Goal: Task Accomplishment & Management: Use online tool/utility

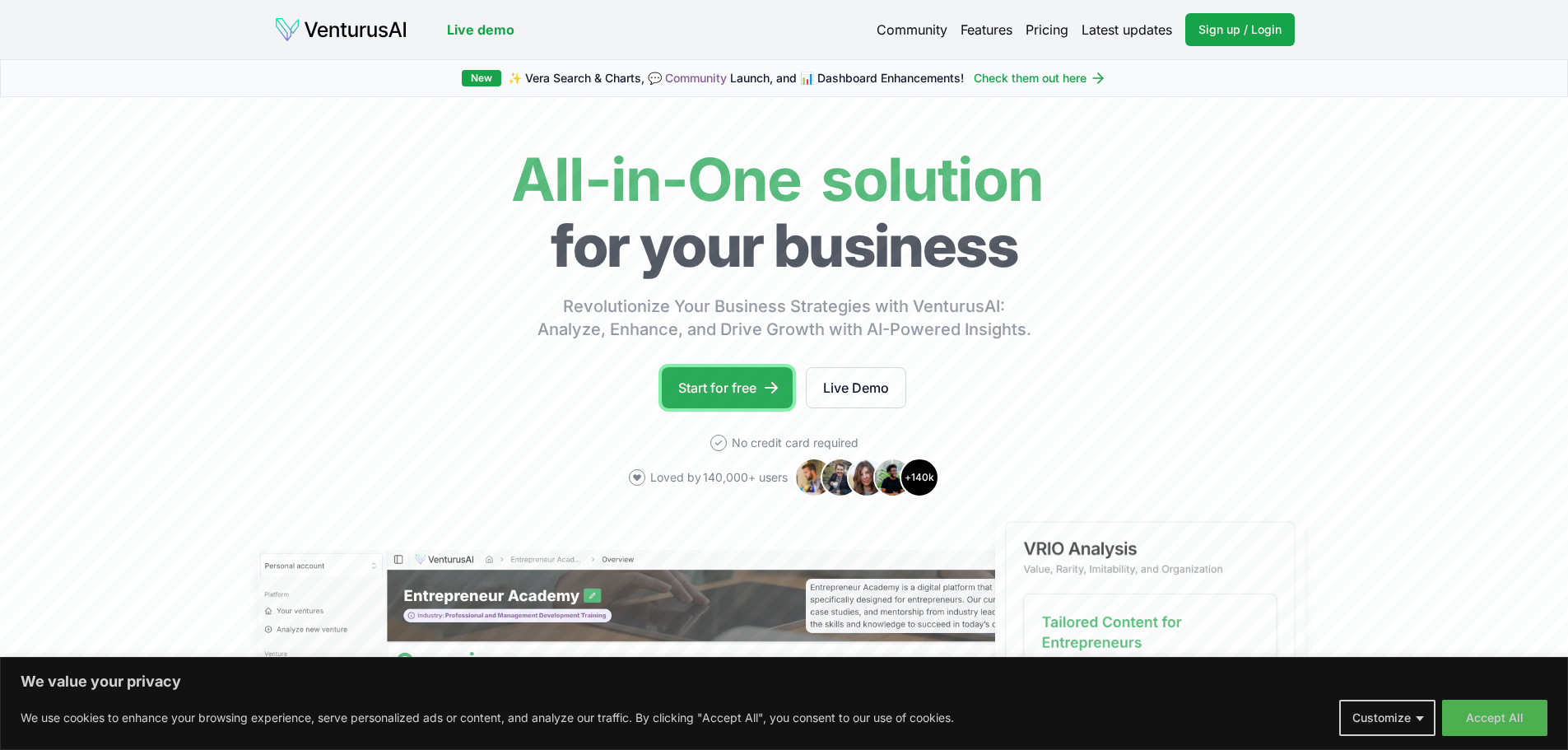
click at [721, 380] on link "Start for free" at bounding box center [727, 387] width 131 height 41
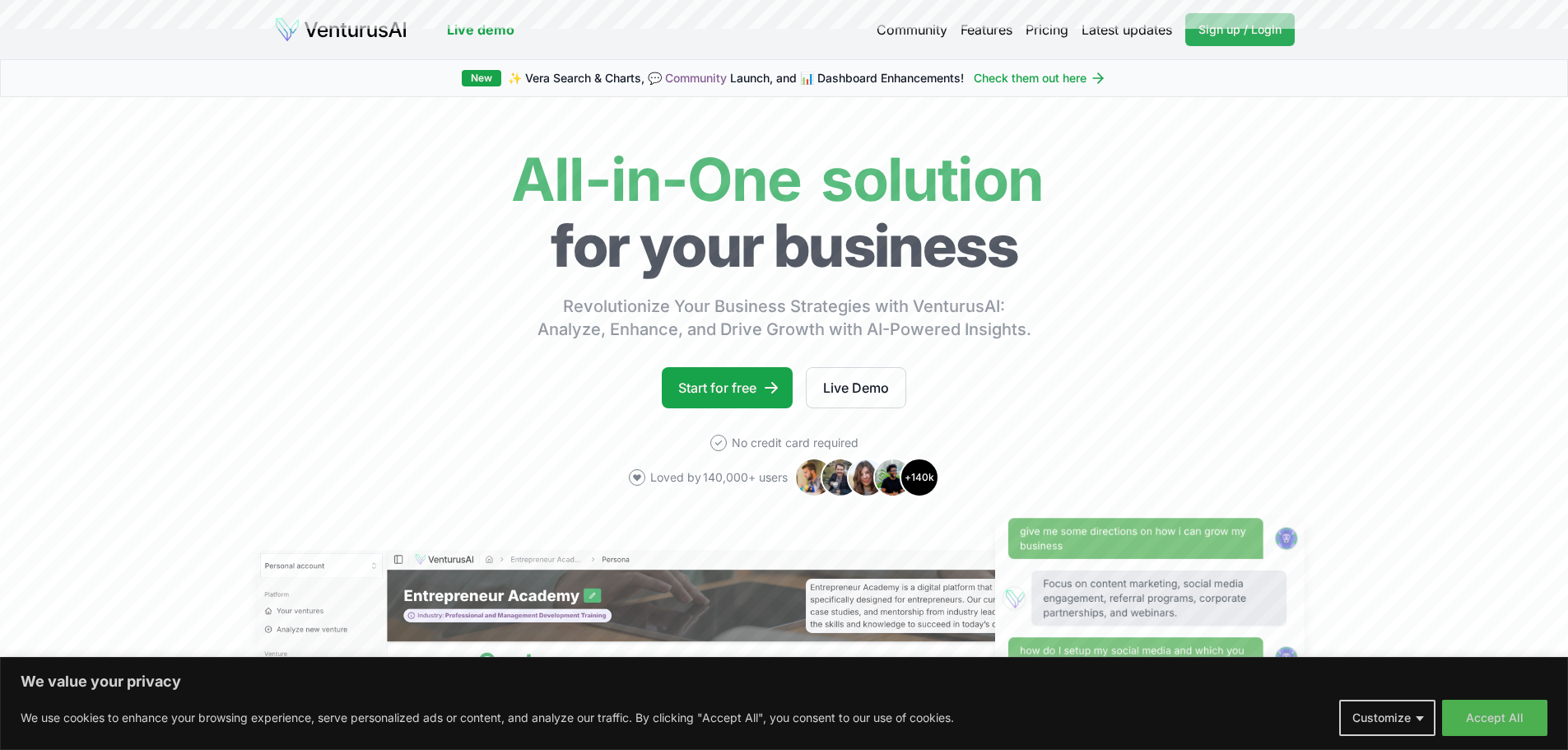
click at [1238, 33] on span "Sign up / Login" at bounding box center [1240, 29] width 83 height 17
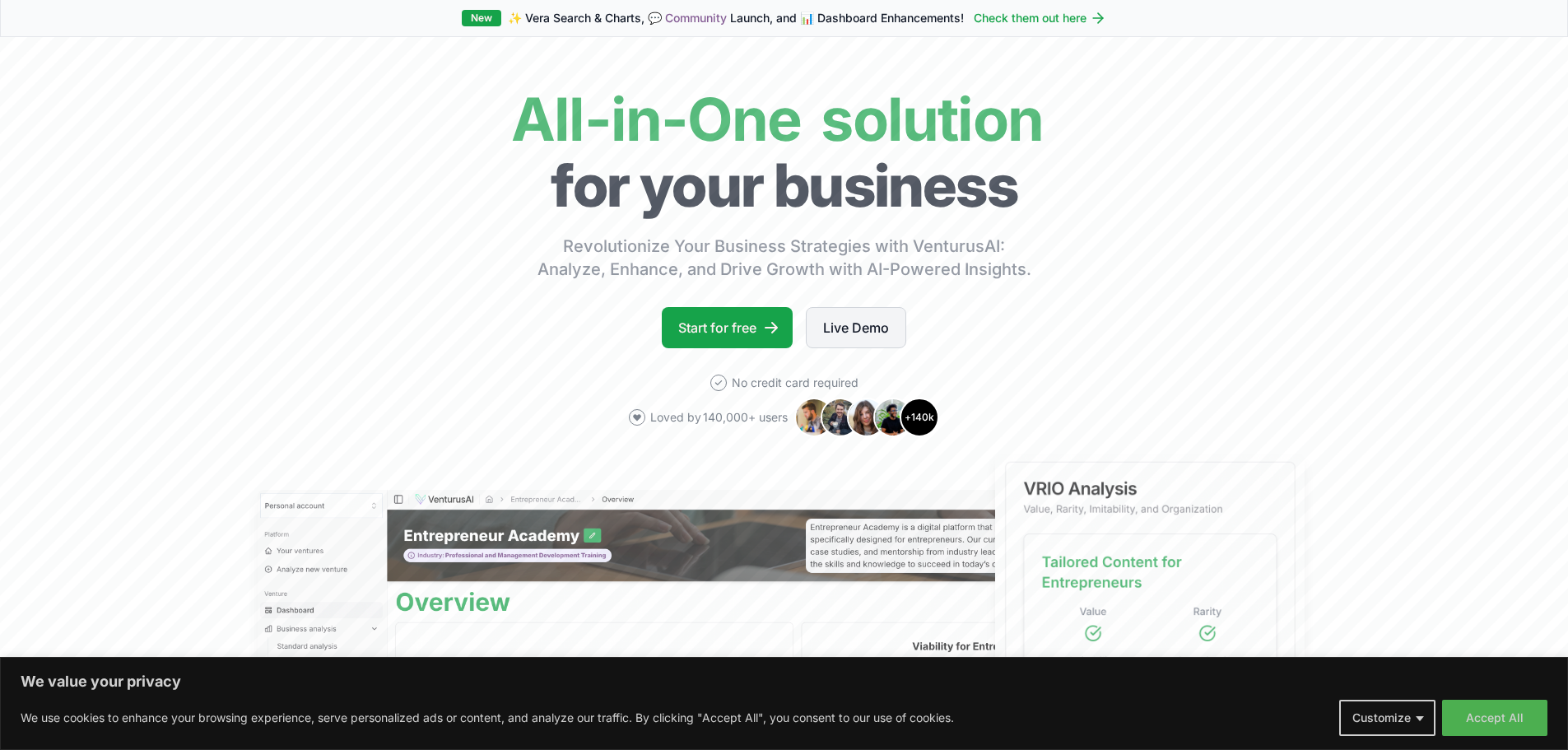
scroll to position [82, 0]
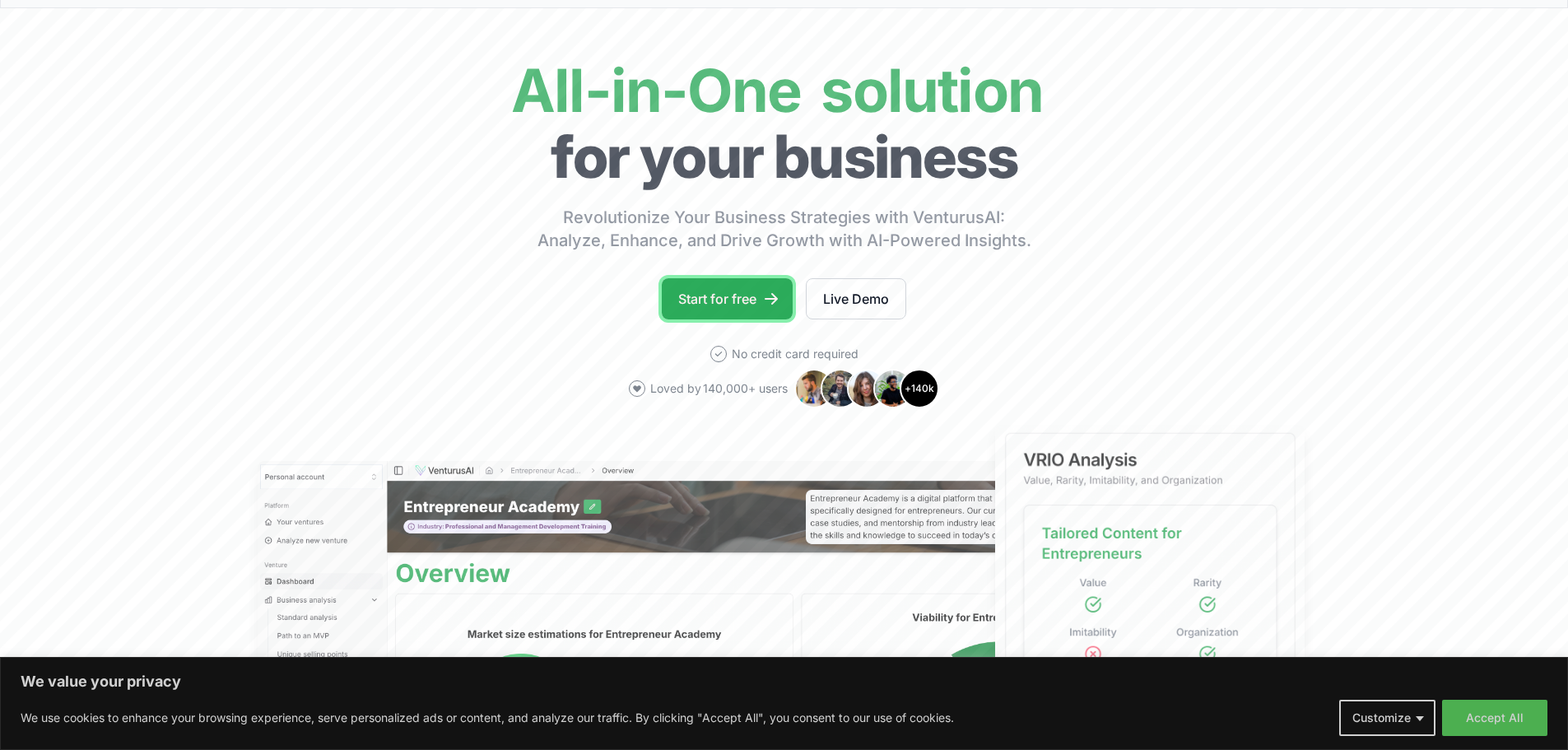
click at [728, 299] on link "Start for free" at bounding box center [727, 299] width 131 height 41
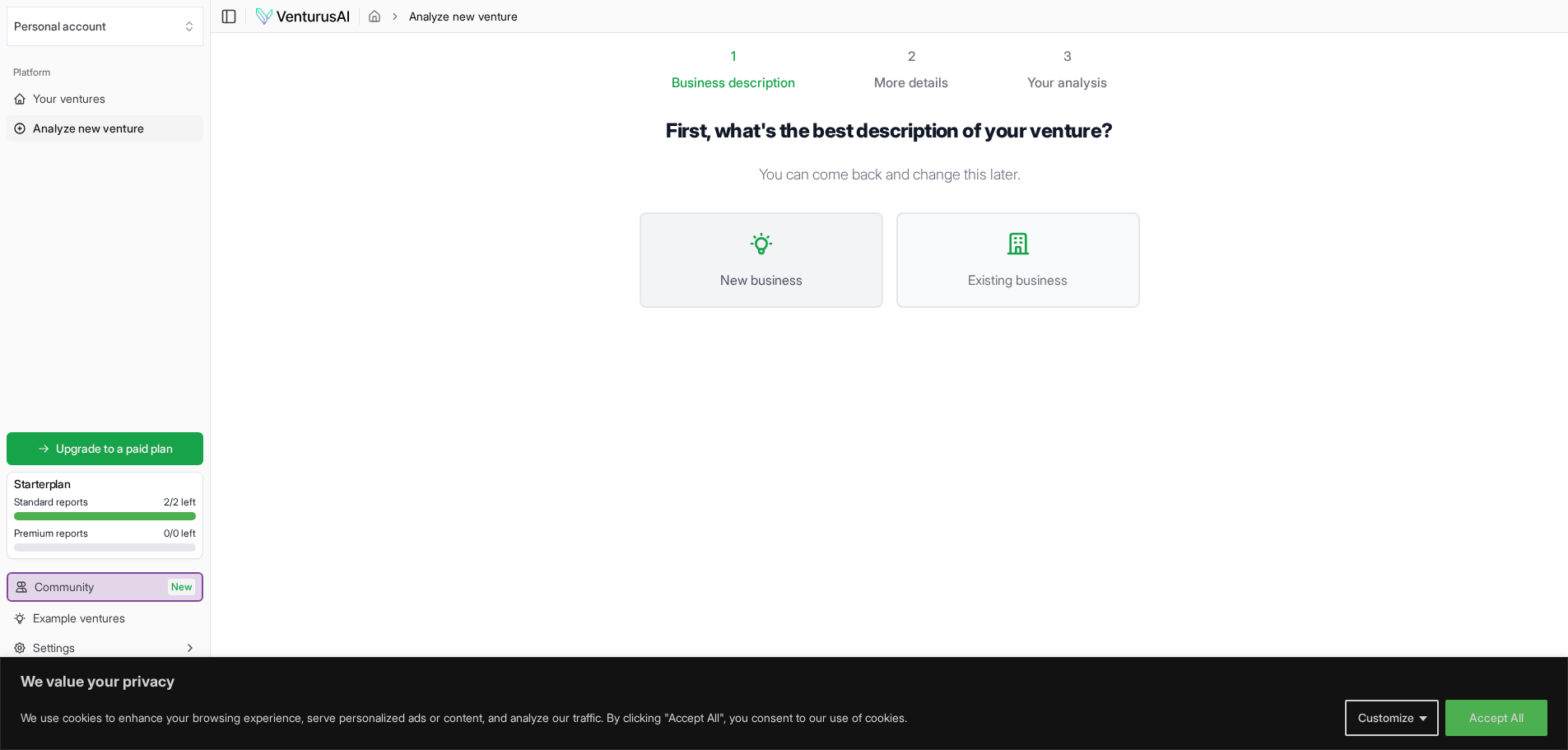
click at [725, 274] on span "New business" at bounding box center [761, 279] width 207 height 19
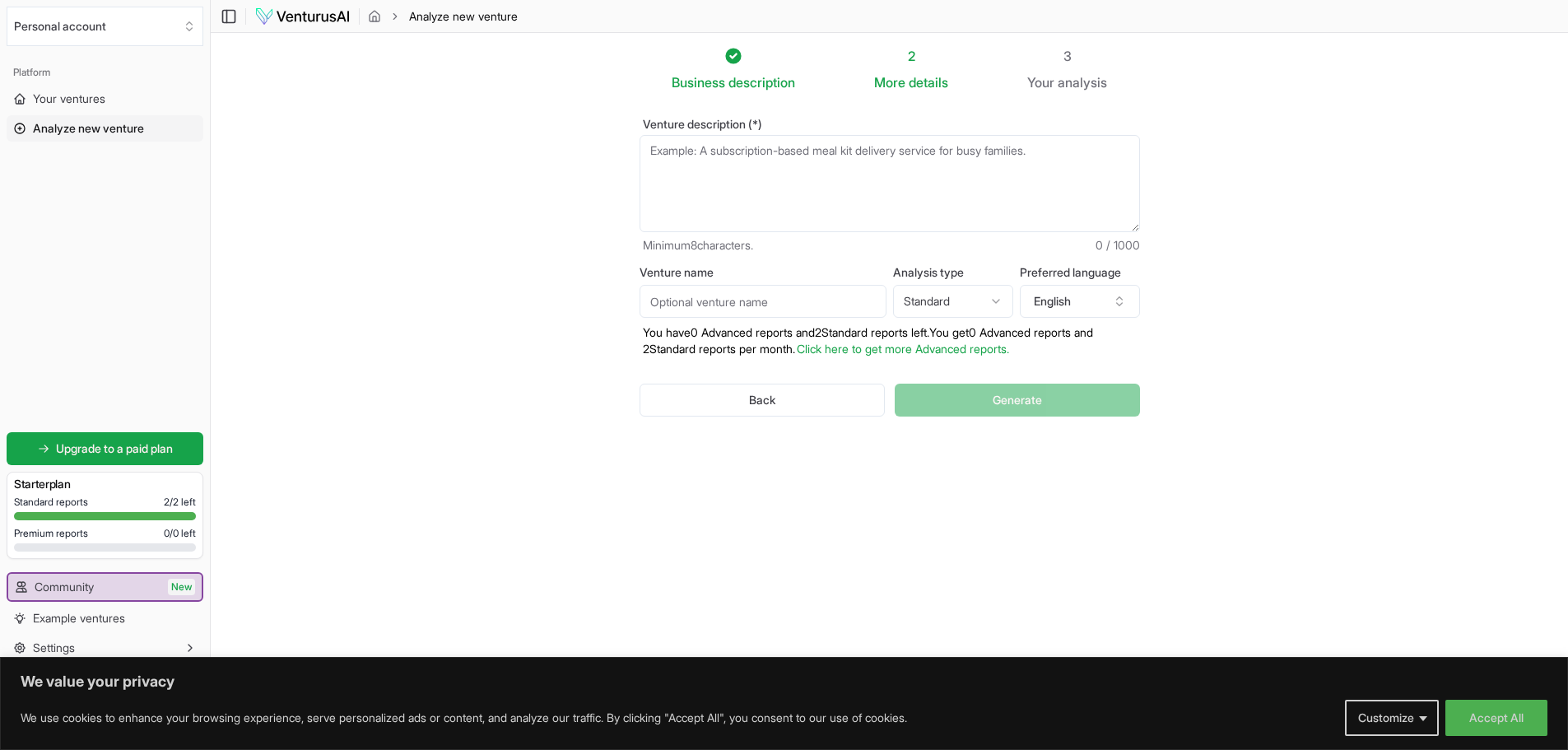
click at [720, 158] on textarea "Venture description (*)" at bounding box center [890, 182] width 501 height 97
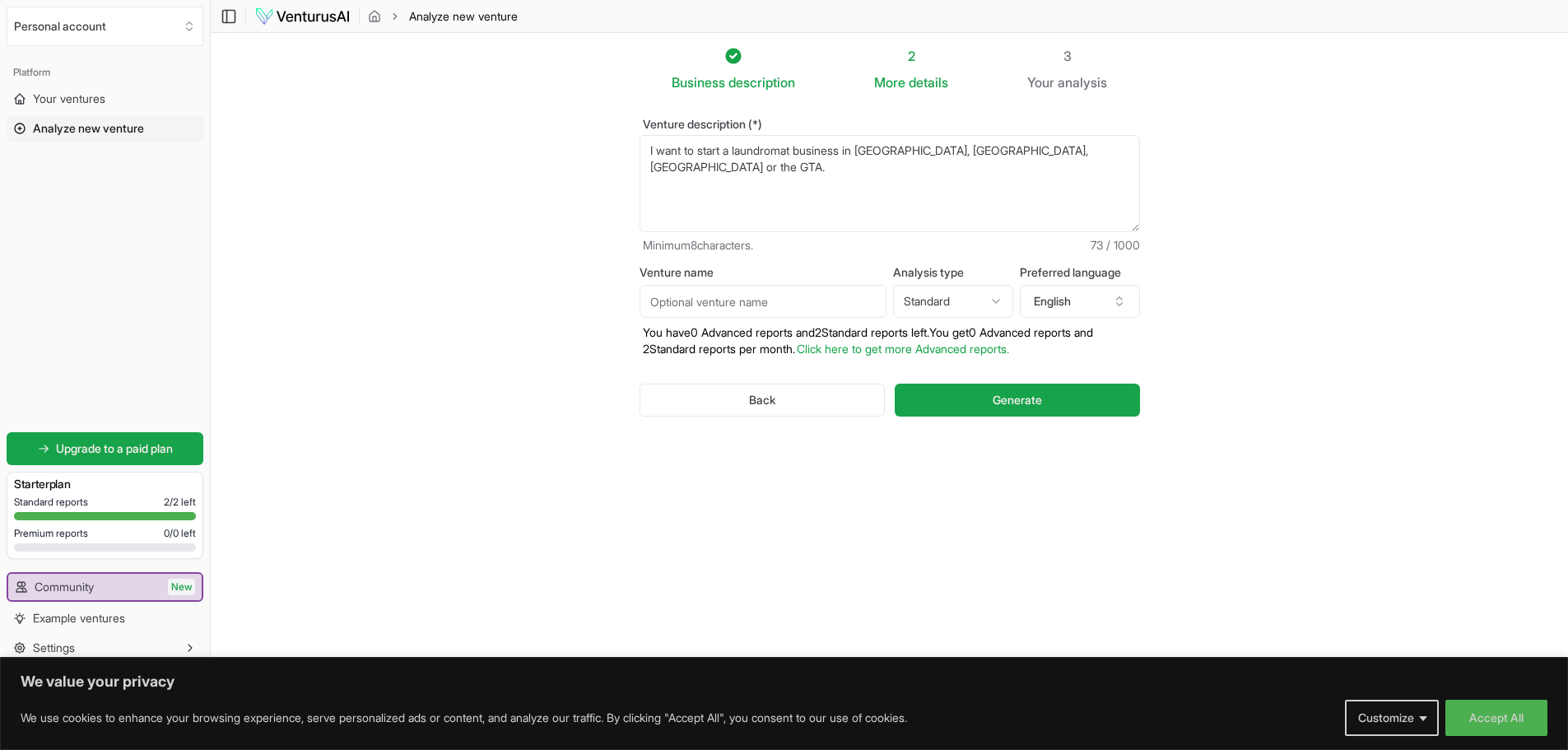
type textarea "I want to start a laundromat business in Toronto, ON, Canada or the GTA."
click at [749, 305] on input "Venture name" at bounding box center [763, 301] width 247 height 33
type input "Laundromat"
click at [1056, 405] on button "Generate" at bounding box center [1017, 400] width 244 height 33
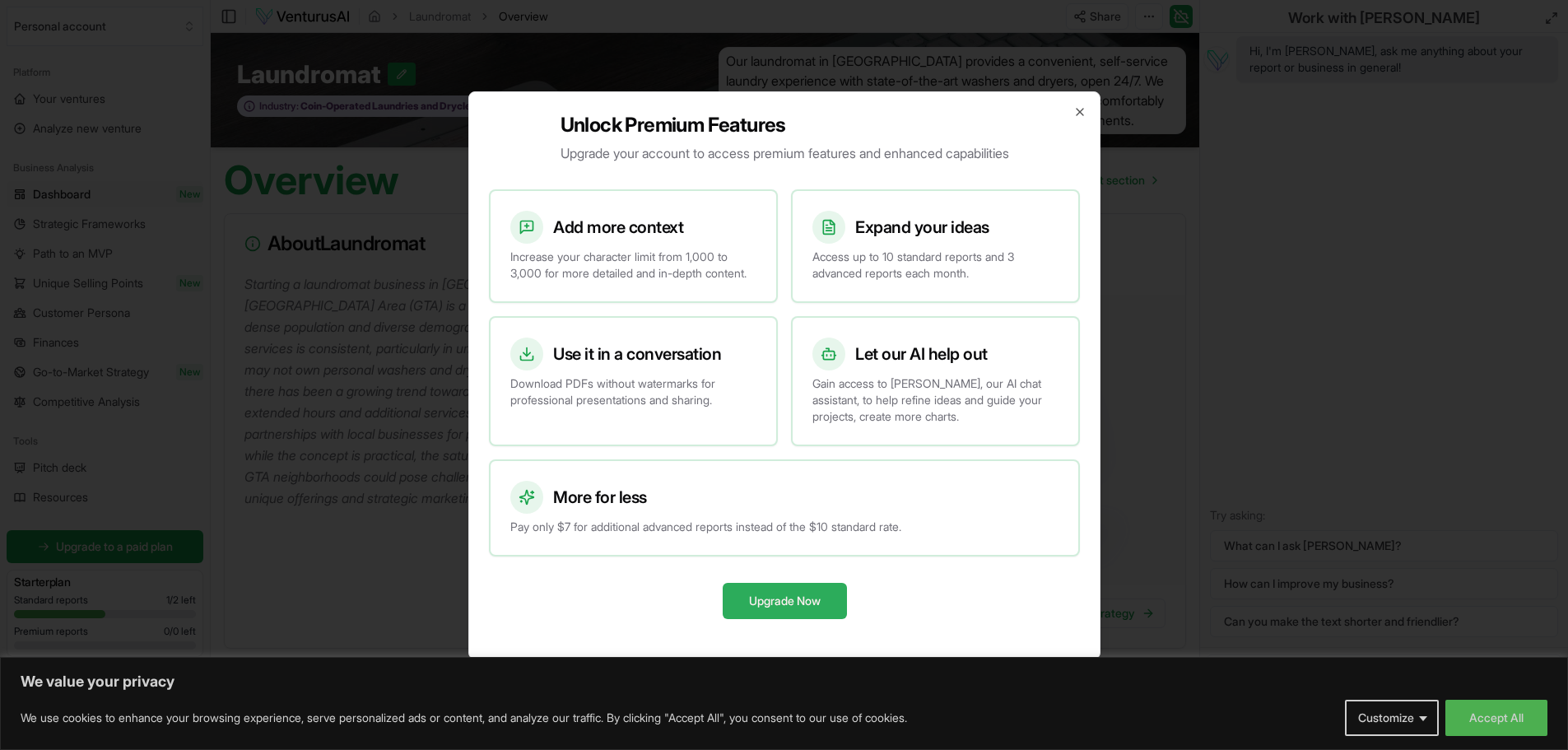
click at [793, 605] on button "Upgrade Now" at bounding box center [784, 600] width 124 height 36
click at [749, 598] on button "Upgrade Now" at bounding box center [784, 600] width 124 height 36
click at [757, 602] on button "Upgrade Now" at bounding box center [784, 600] width 124 height 36
click at [798, 604] on button "Upgrade Now" at bounding box center [784, 600] width 124 height 36
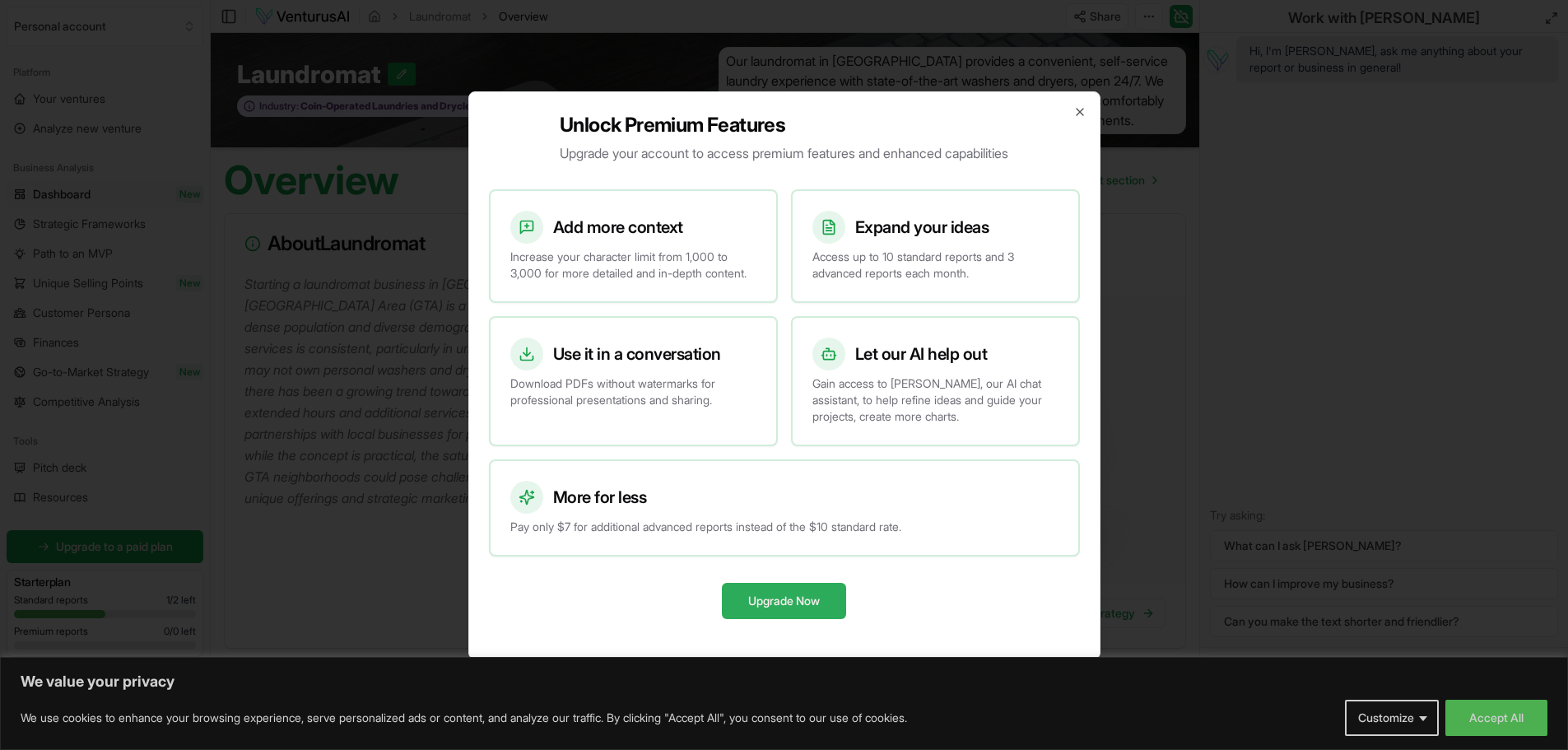
click at [799, 604] on button "Upgrade Now" at bounding box center [784, 600] width 124 height 36
click at [797, 604] on button "Upgrade Now" at bounding box center [784, 600] width 124 height 36
click at [797, 604] on button "Upgrade Now" at bounding box center [784, 600] width 124 height 36
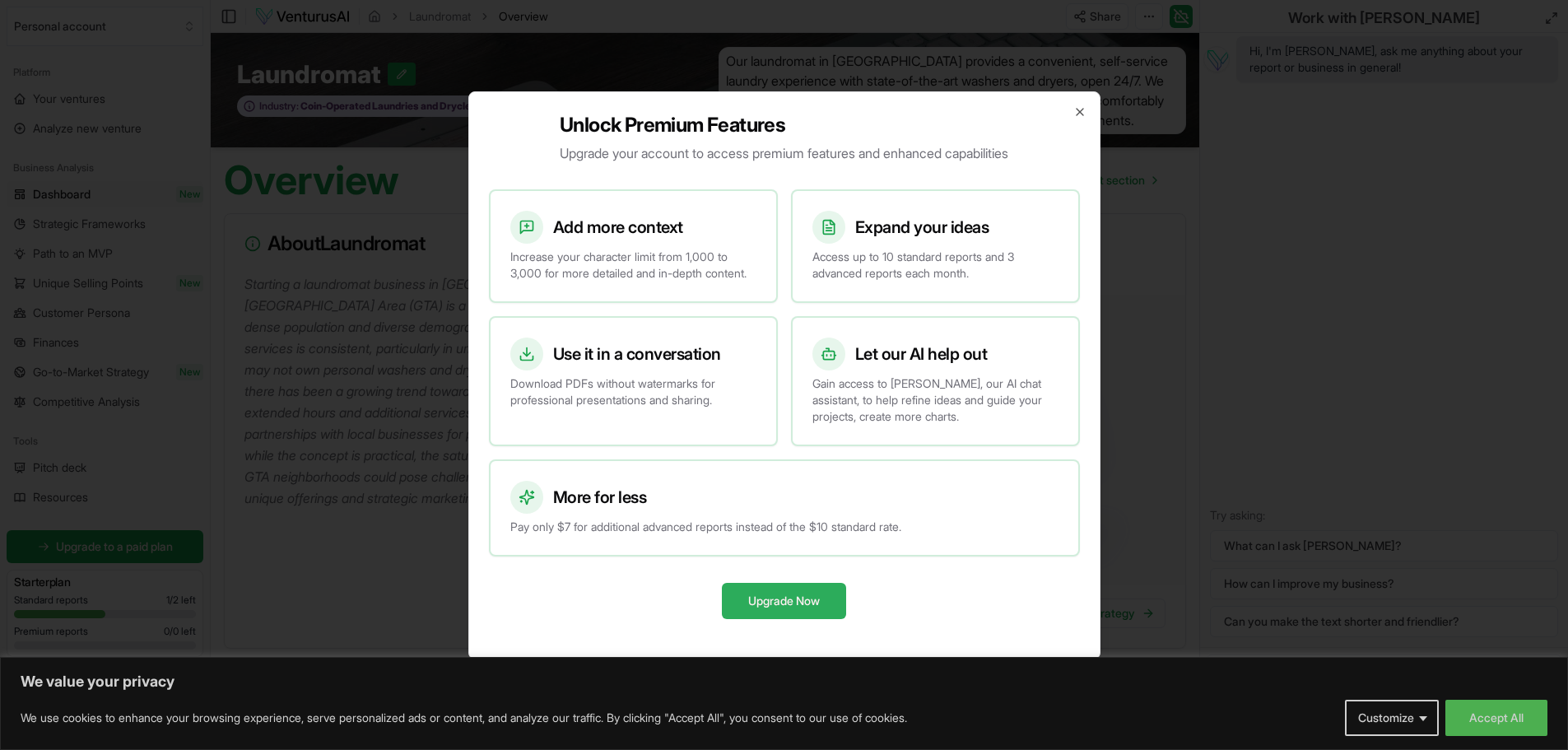
click at [797, 604] on button "Upgrade Now" at bounding box center [784, 600] width 124 height 36
click at [797, 603] on button "Upgrade Now" at bounding box center [784, 600] width 124 height 36
click at [797, 602] on button "Upgrade Now" at bounding box center [784, 600] width 124 height 36
drag, startPoint x: 799, startPoint y: 601, endPoint x: 1016, endPoint y: 616, distance: 217.5
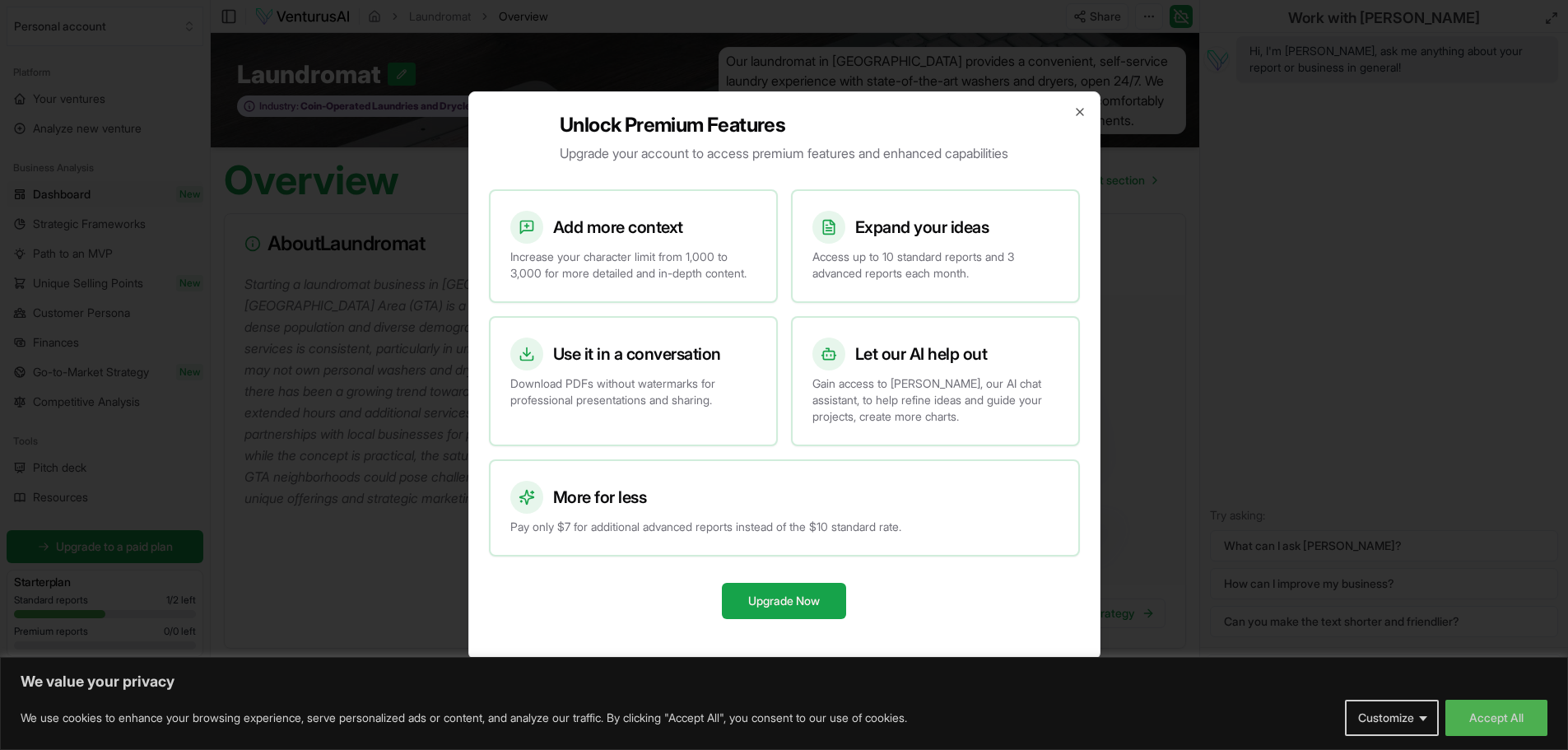
click at [820, 600] on button "Upgrade Now" at bounding box center [784, 600] width 124 height 36
click at [1074, 105] on icon "button" at bounding box center [1080, 111] width 13 height 13
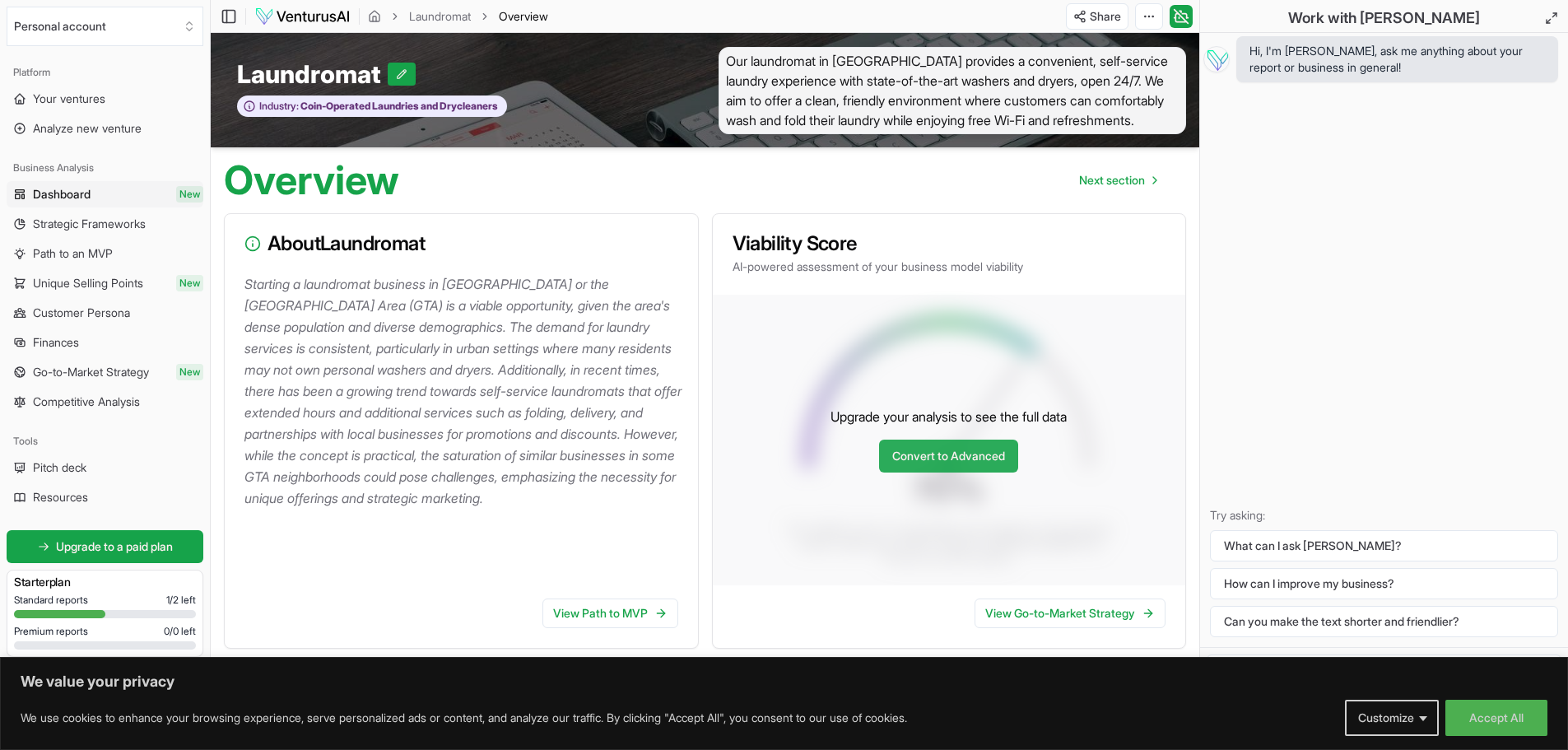
click at [943, 456] on link "Convert to Advanced" at bounding box center [949, 456] width 139 height 33
click at [1398, 712] on button "Customize" at bounding box center [1392, 717] width 94 height 36
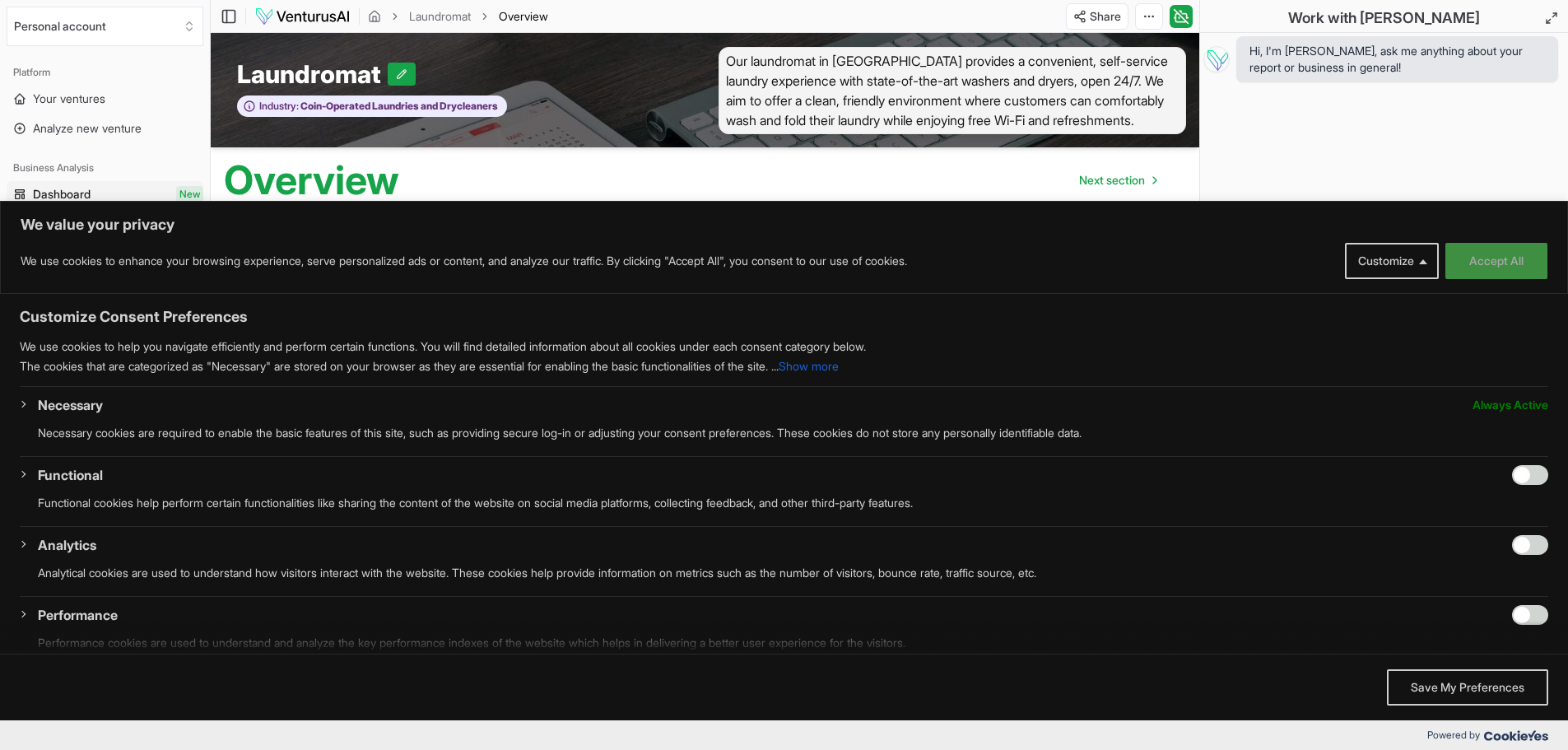
click at [1480, 264] on button "Accept All" at bounding box center [1496, 260] width 102 height 36
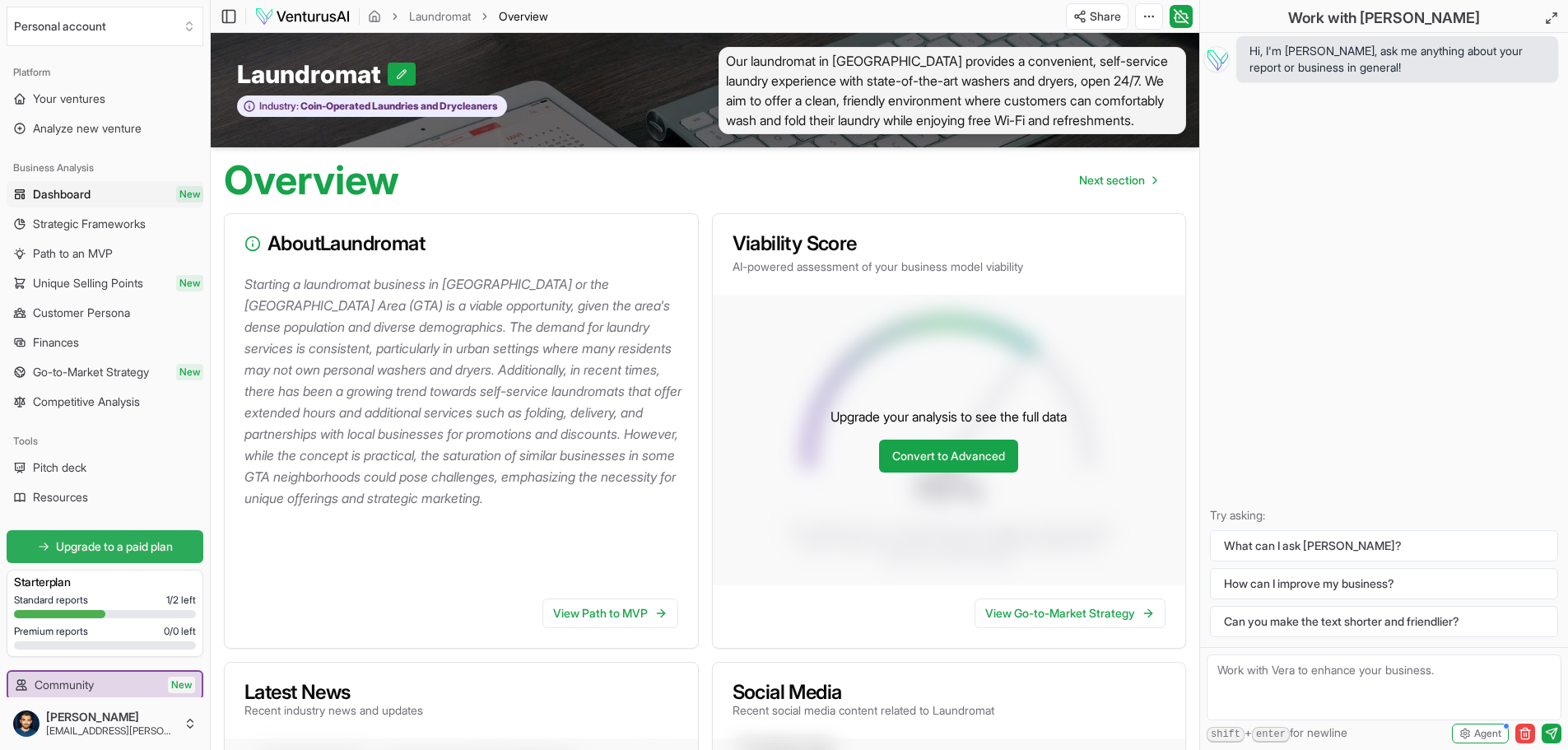
click at [99, 550] on span "Upgrade to a paid plan" at bounding box center [114, 546] width 117 height 17
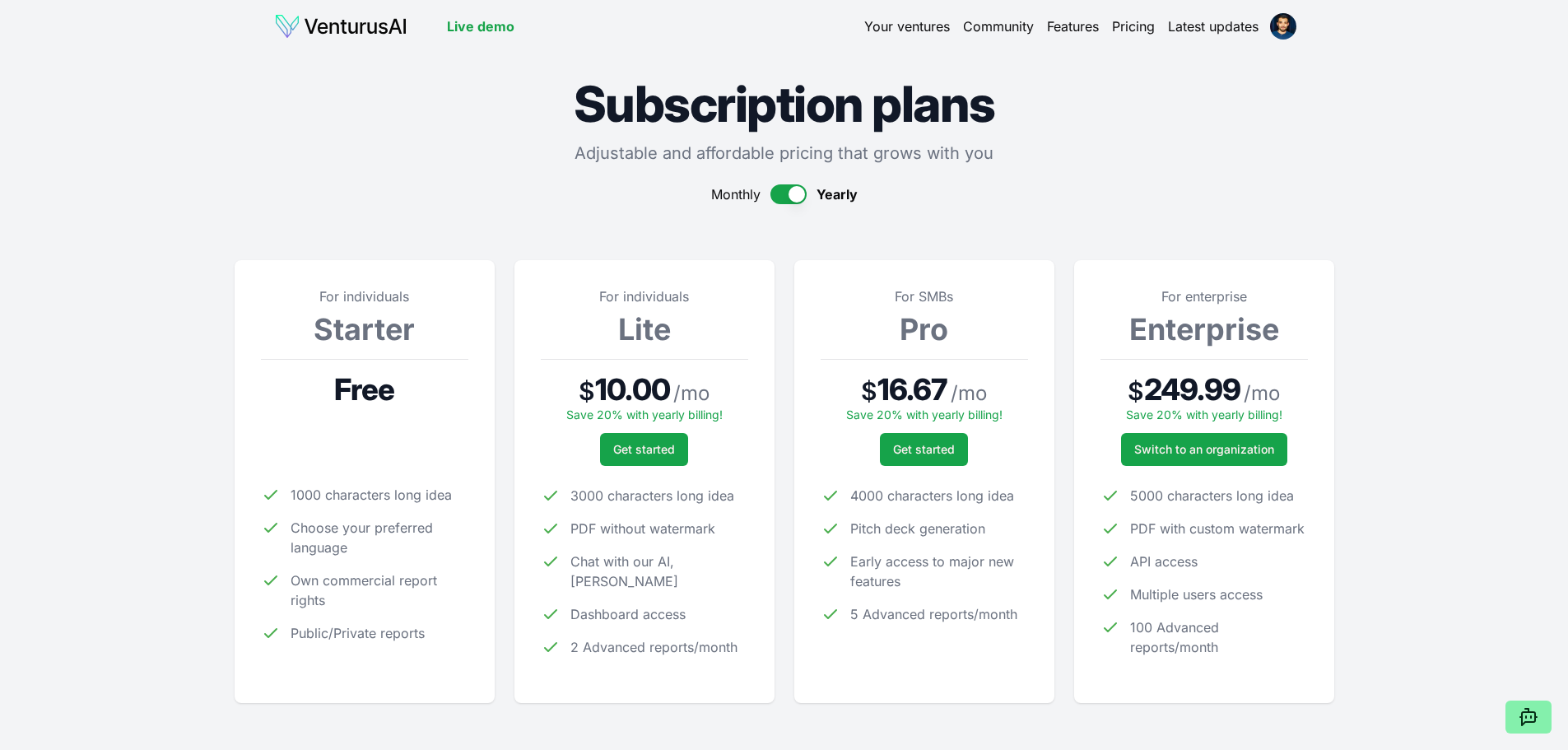
click at [773, 193] on button "button" at bounding box center [788, 193] width 36 height 19
